Goal: Task Accomplishment & Management: Manage account settings

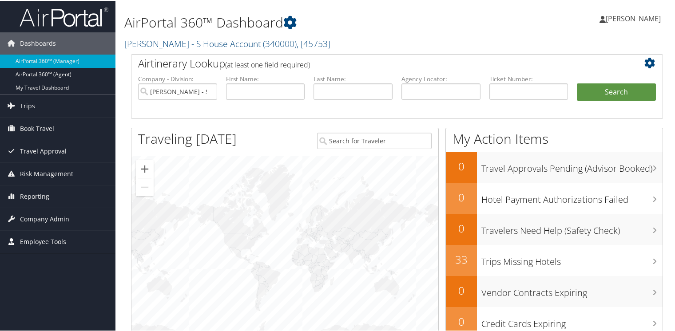
click at [45, 239] on span "Employee Tools" at bounding box center [43, 241] width 46 height 22
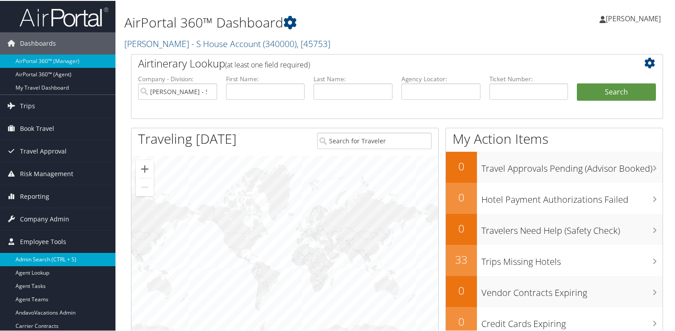
click at [49, 256] on link "Admin Search (CTRL + S)" at bounding box center [58, 258] width 116 height 13
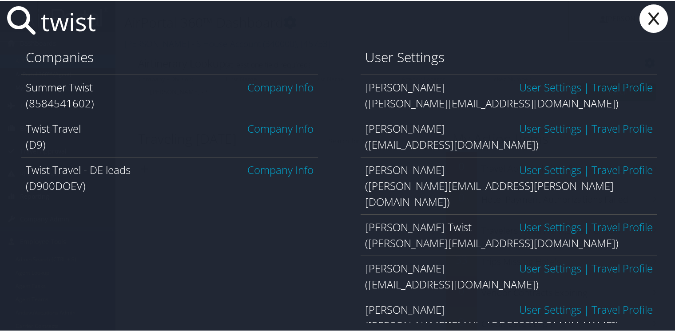
type input "twist"
click at [275, 131] on link "Company Info" at bounding box center [280, 127] width 66 height 15
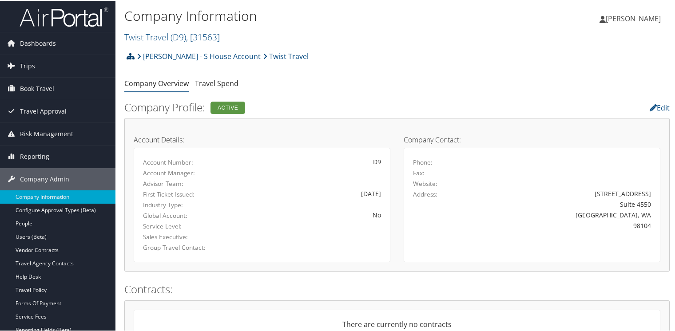
click at [131, 56] on icon at bounding box center [131, 55] width 8 height 7
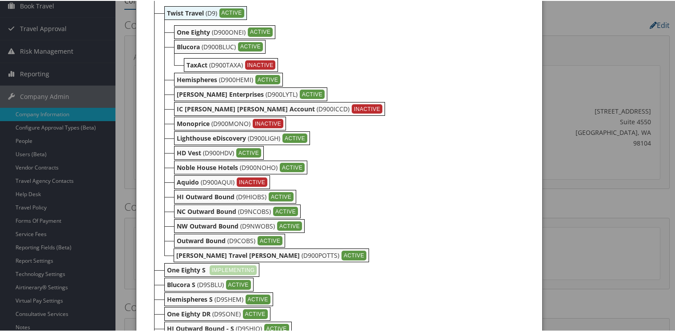
scroll to position [44, 0]
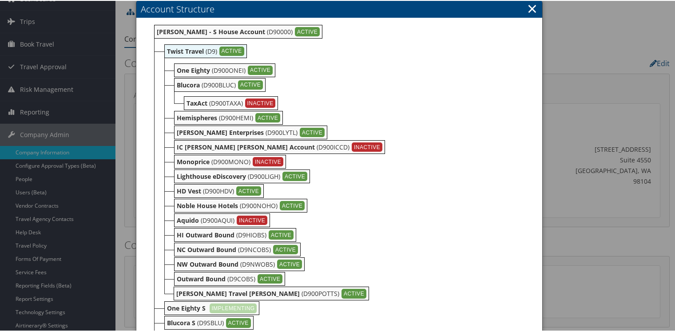
click at [530, 8] on link "×" at bounding box center [532, 8] width 10 height 18
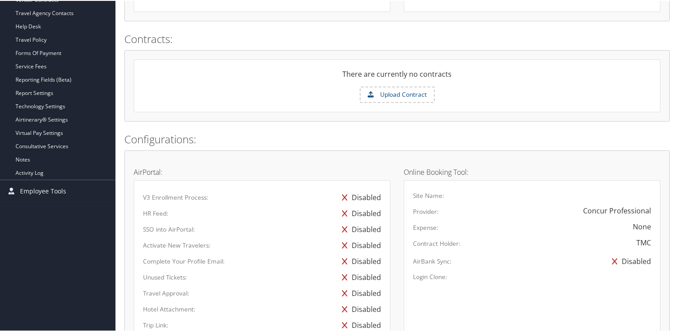
scroll to position [267, 0]
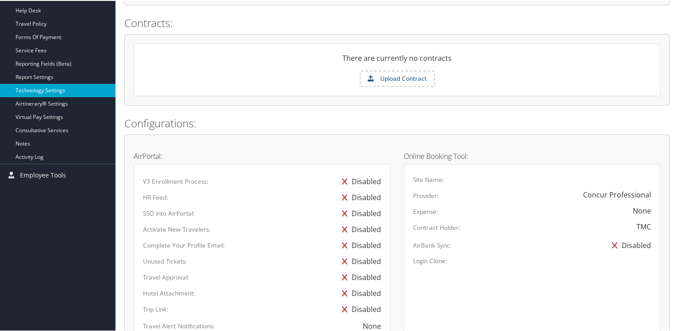
click at [35, 89] on link "Technology Settings" at bounding box center [58, 89] width 116 height 13
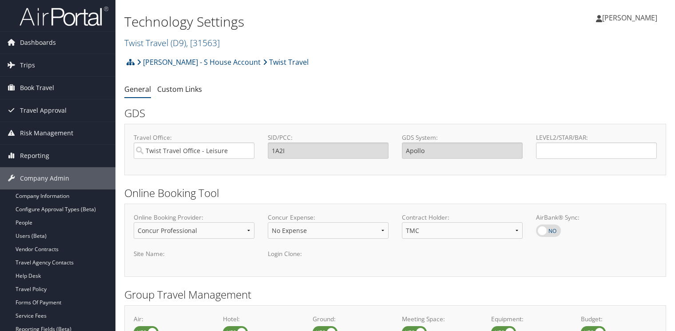
select select "4"
click at [143, 43] on link "Twist Travel ( D9 ) , [ 31563 ]" at bounding box center [172, 43] width 96 height 12
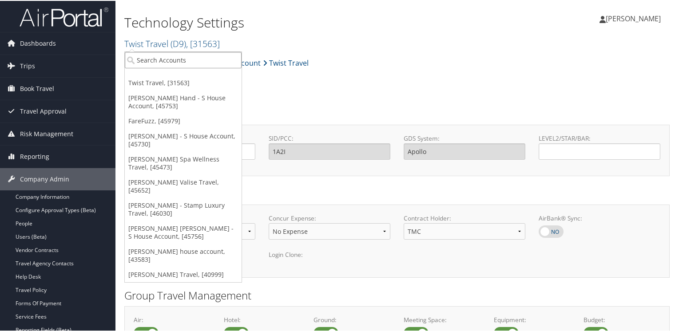
click at [176, 64] on input "search" at bounding box center [183, 59] width 117 height 16
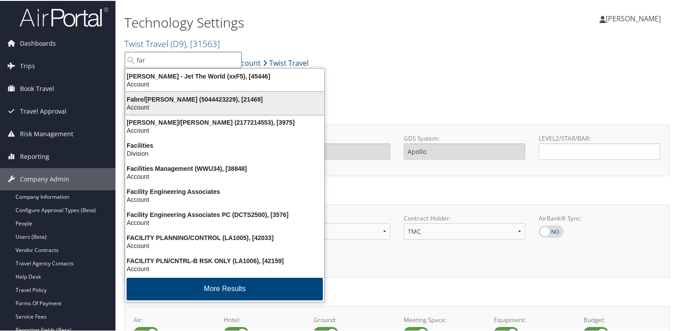
type input "fare"
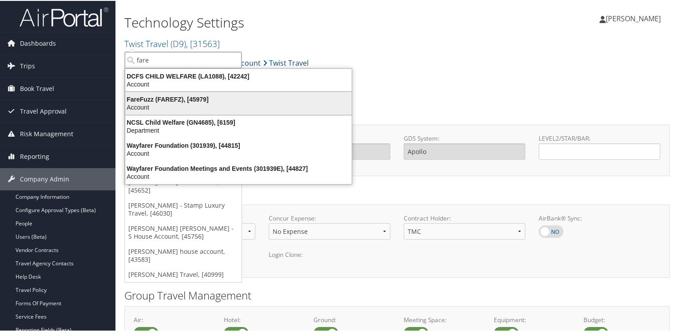
click at [157, 101] on div "FareFuzz (FAREFZ), [45979]" at bounding box center [238, 99] width 237 height 8
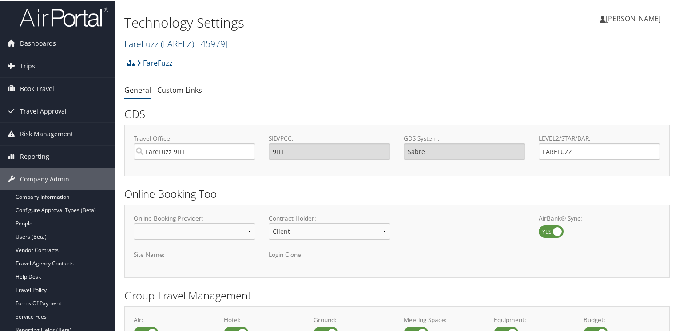
click at [127, 42] on link "FareFuzz ( FAREFZ ) , [ 45979 ]" at bounding box center [176, 43] width 104 height 12
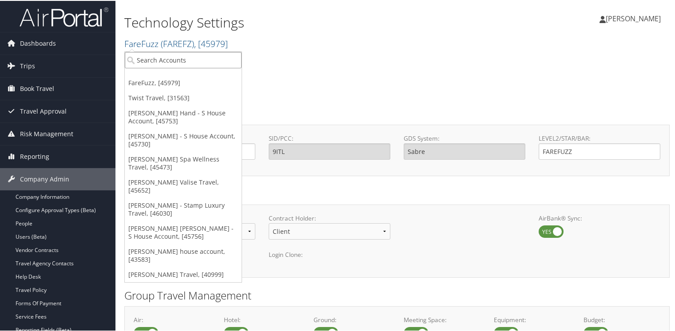
click at [155, 58] on input "search" at bounding box center [183, 59] width 117 height 16
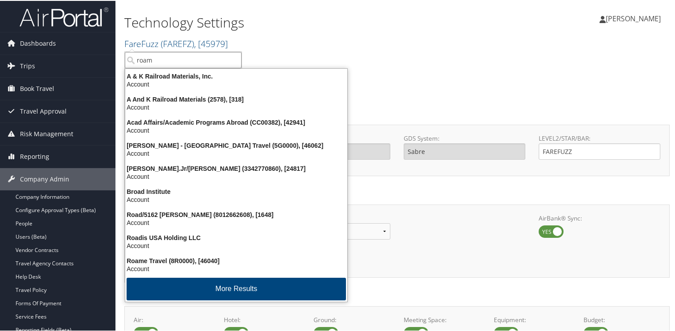
type input "roame"
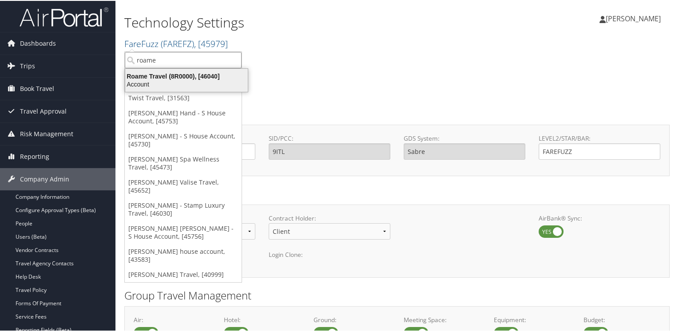
click at [165, 78] on div "Roame Travel (8R0000), [46040]" at bounding box center [186, 76] width 133 height 8
